Goal: Find specific page/section: Find specific page/section

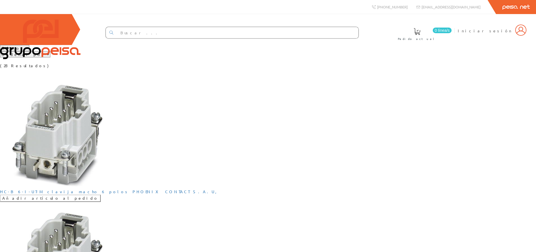
click at [29, 51] on select "Filtros Tipo 1 Tipo 2 Tipo 3" at bounding box center [14, 48] width 29 height 6
click at [50, 57] on select "Ordenar por Tipo 1 Tipo 2 Tipo 3" at bounding box center [25, 54] width 50 height 6
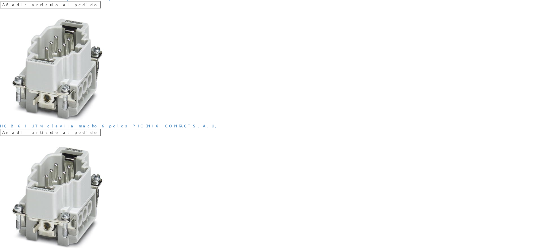
scroll to position [703, 0]
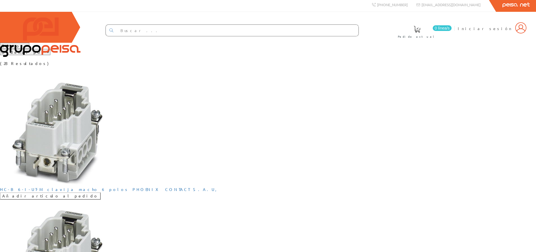
scroll to position [0, 0]
